Goal: Check status

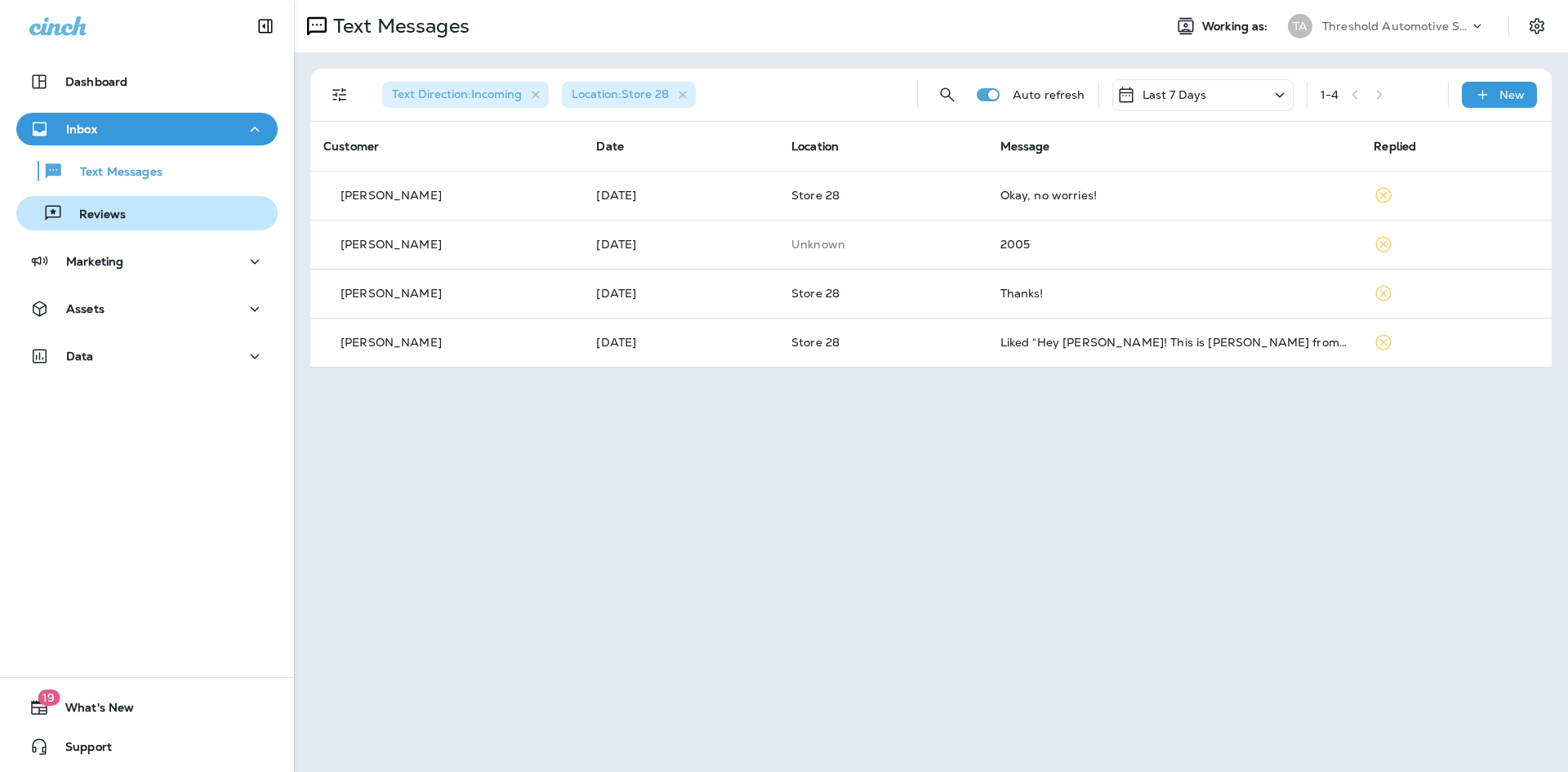
click at [121, 219] on p "Reviews" at bounding box center [94, 216] width 63 height 16
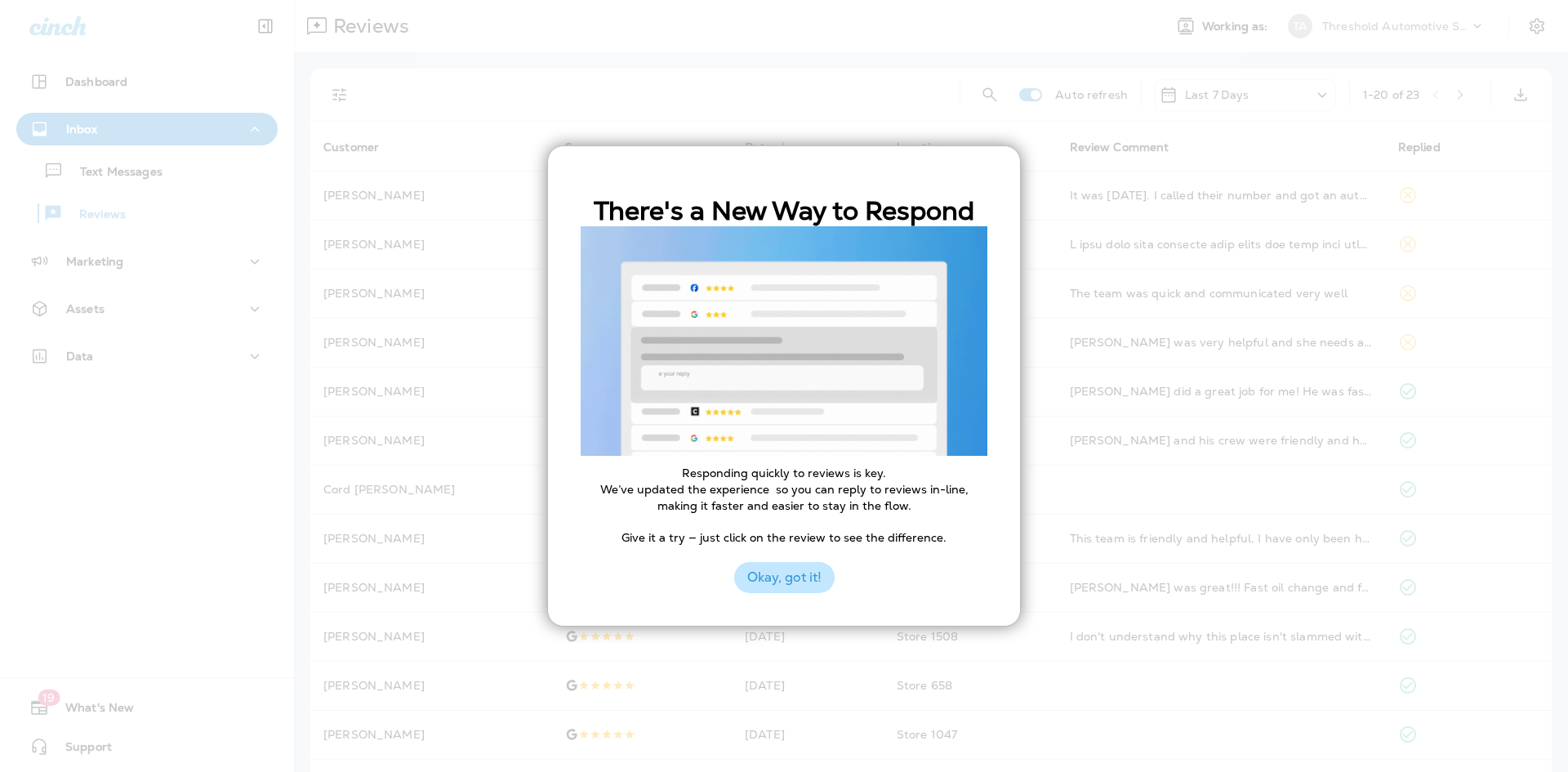
click at [775, 576] on button "Okay, got it!" at bounding box center [784, 577] width 100 height 31
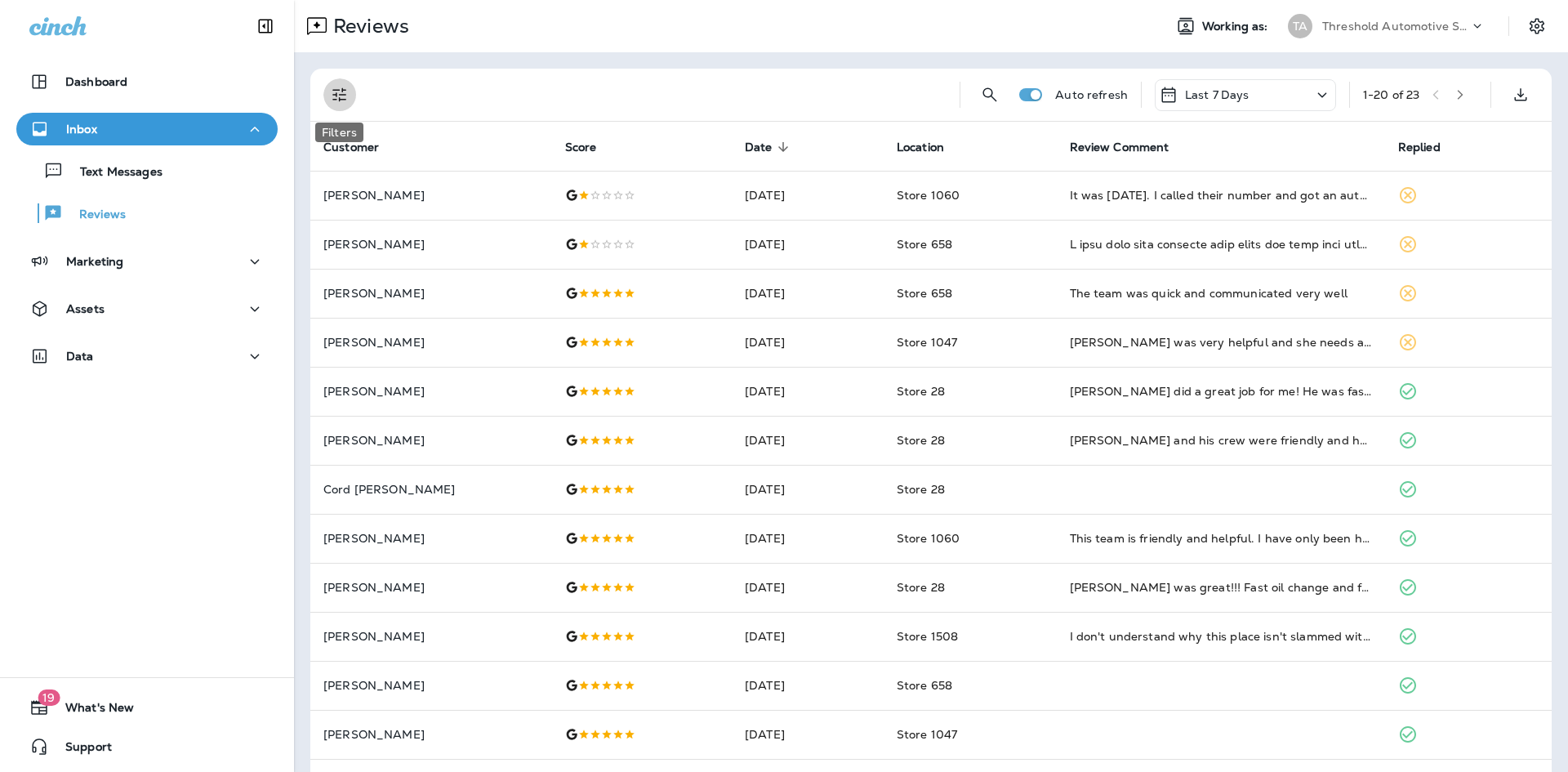
click at [343, 101] on icon "Filters" at bounding box center [340, 94] width 19 height 19
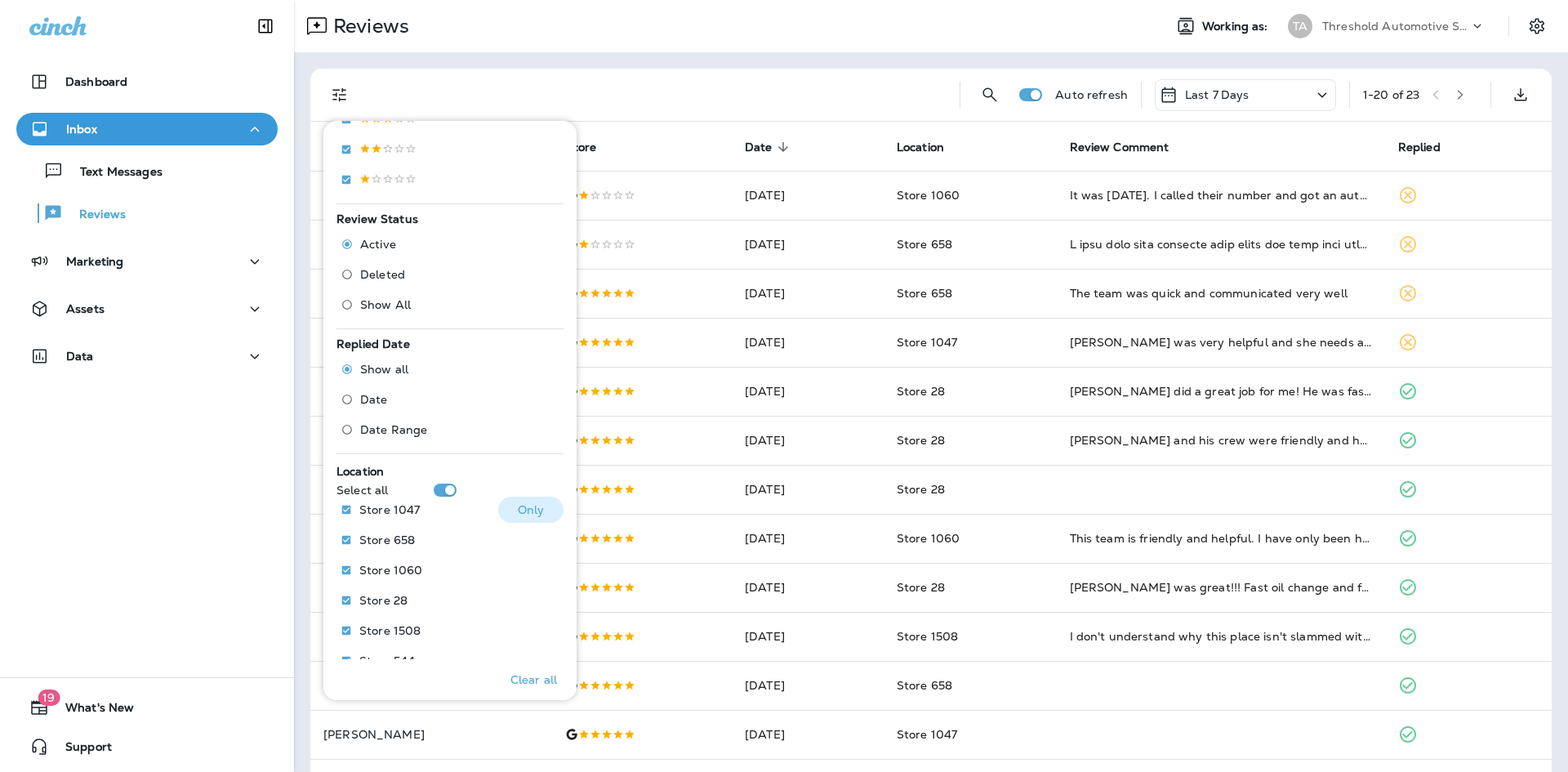
scroll to position [409, 0]
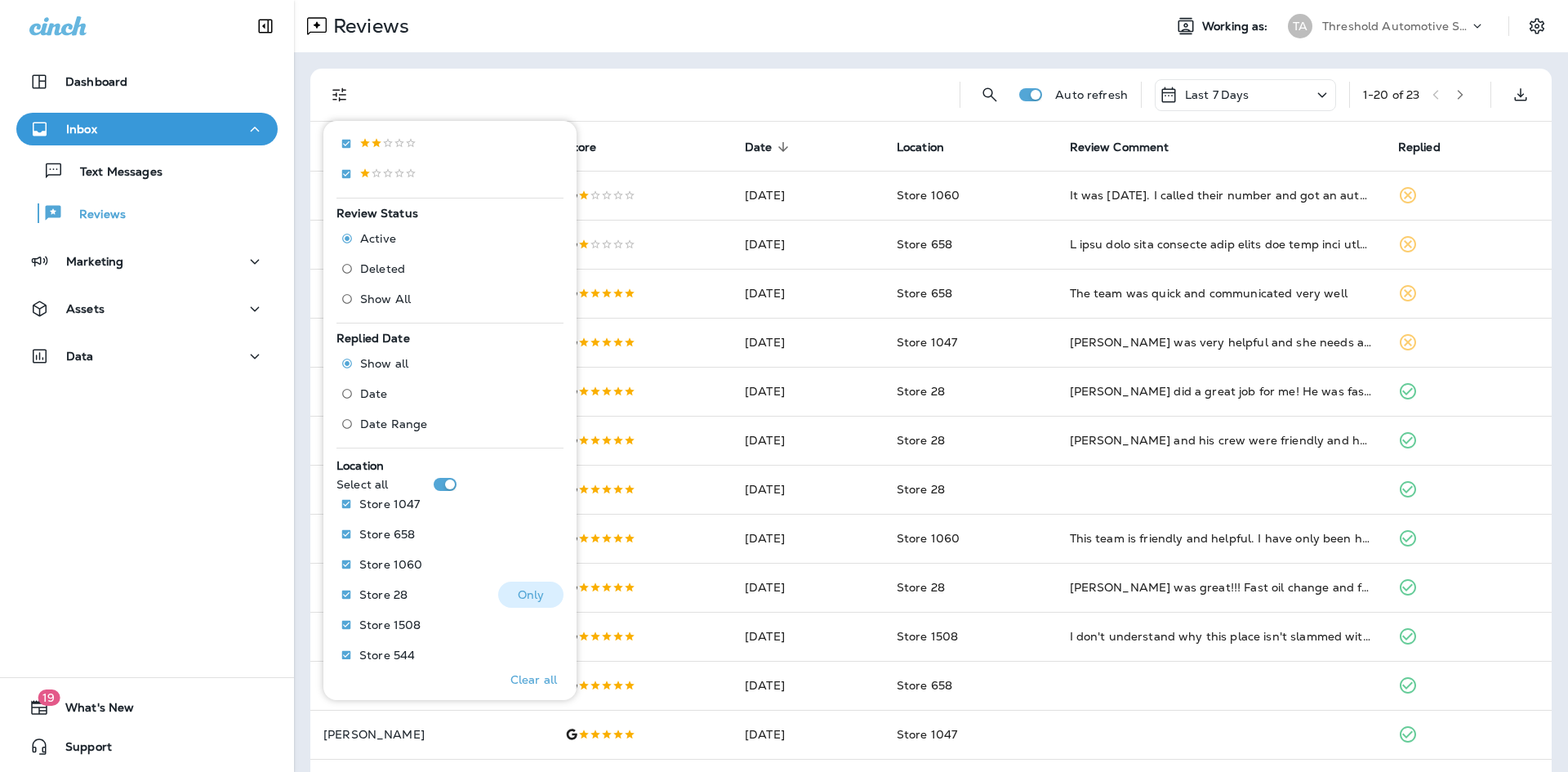
click at [518, 598] on p "Only" at bounding box center [531, 594] width 27 height 13
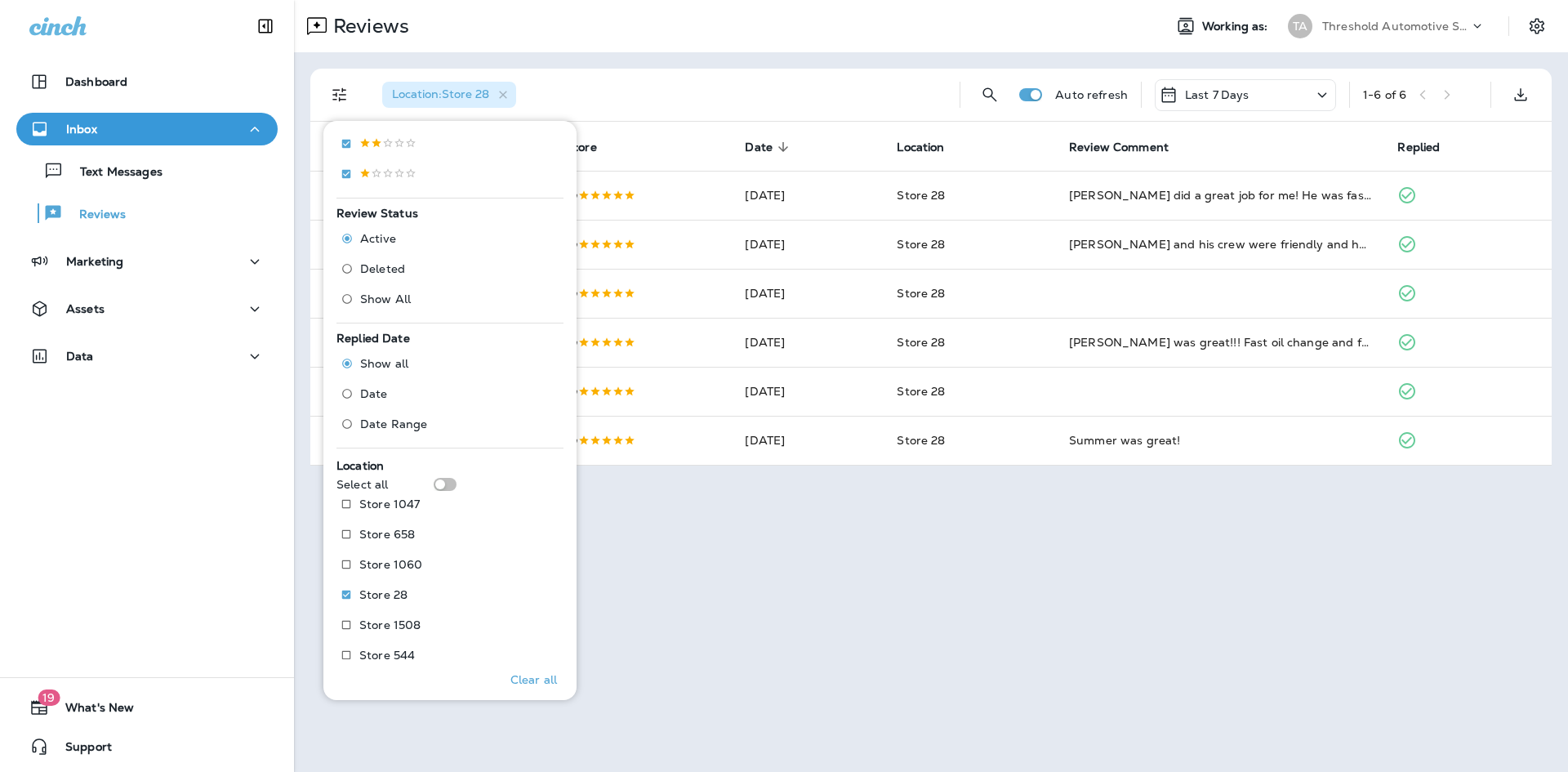
click at [868, 544] on div "Reviews Working as: TA Threshold Automotive Service dba Grease Monkey Location …" at bounding box center [931, 386] width 1274 height 772
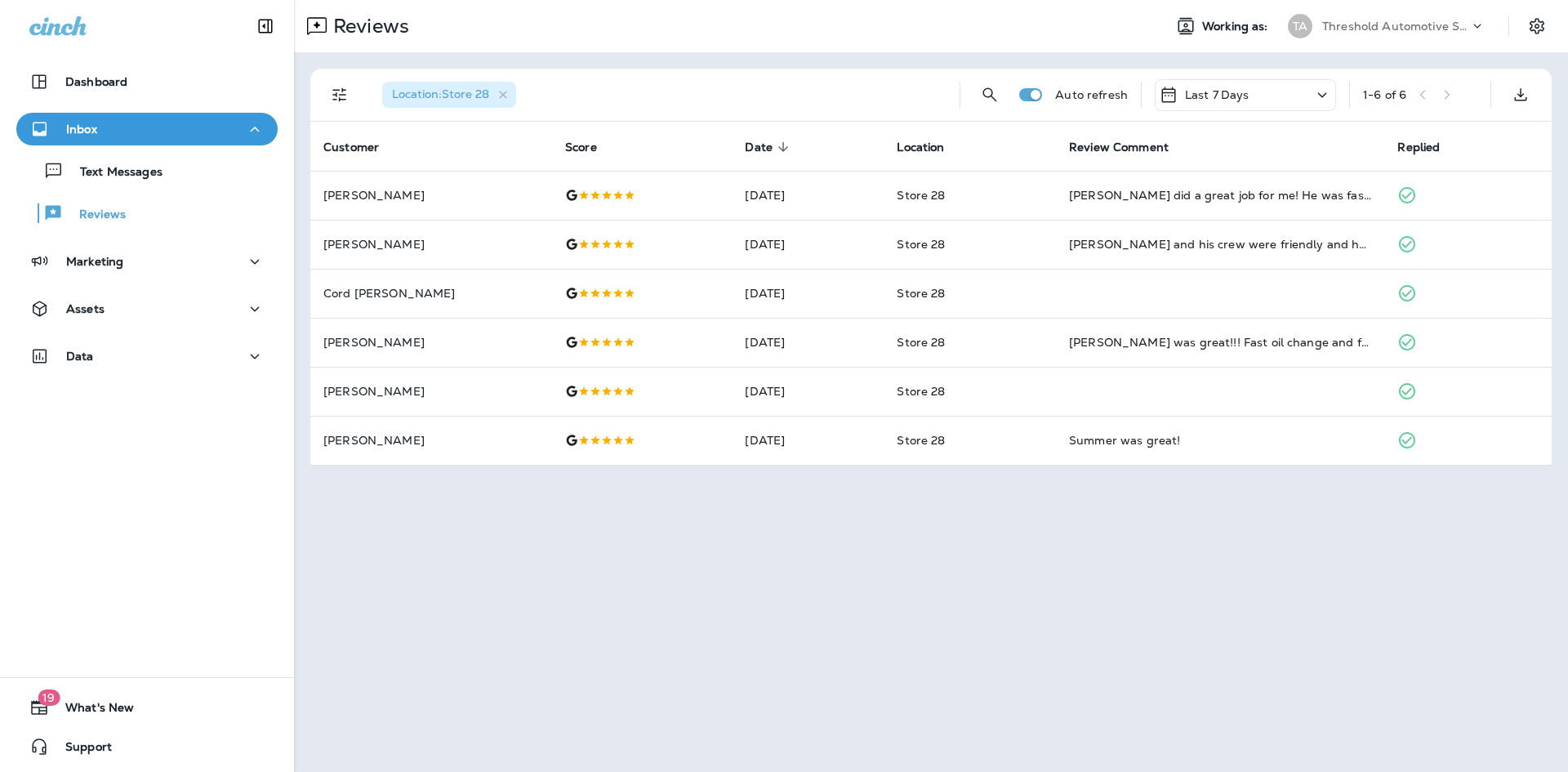
click at [783, 665] on div "Reviews Working as: TA Threshold Automotive Service dba Grease Monkey Location …" at bounding box center [931, 386] width 1274 height 772
